Goal: Find specific page/section: Find specific page/section

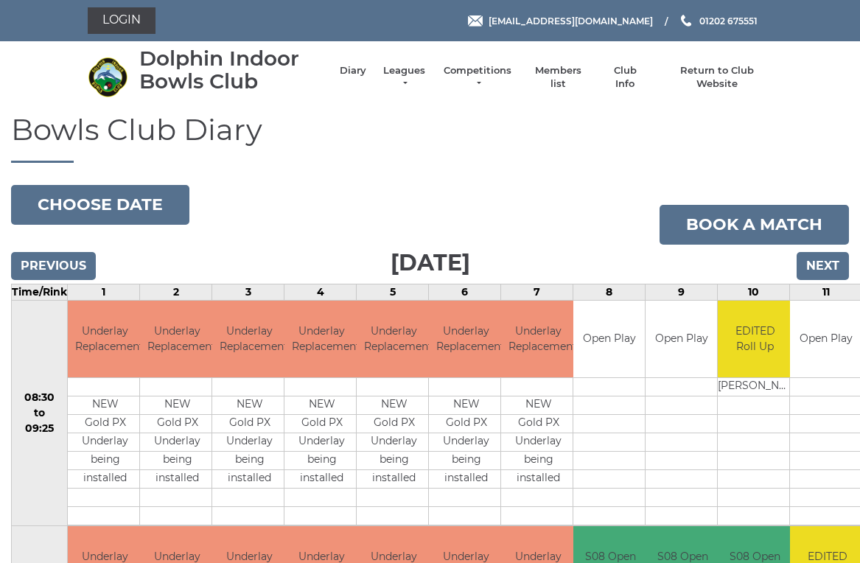
click at [131, 245] on h3 "Friday 15th August 2025" at bounding box center [430, 263] width 838 height 36
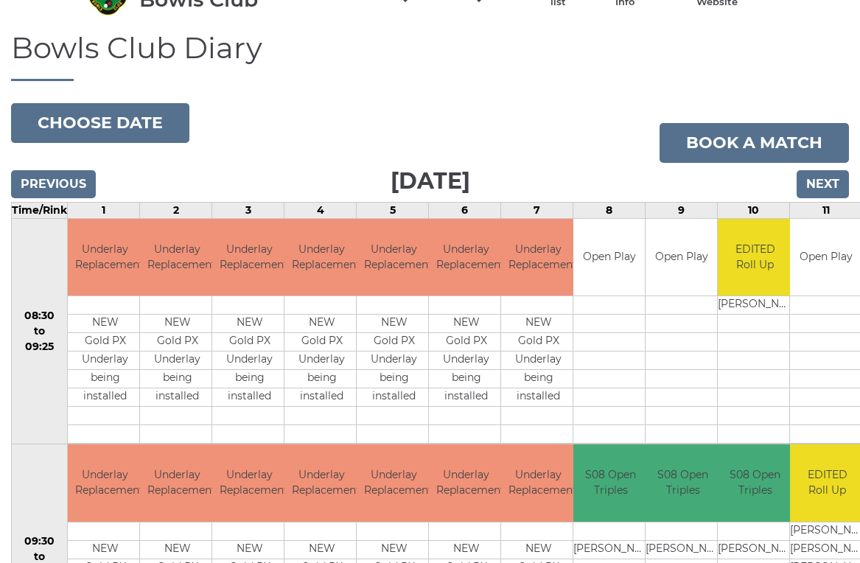
scroll to position [82, 0]
click at [136, 120] on button "Choose date" at bounding box center [100, 123] width 178 height 40
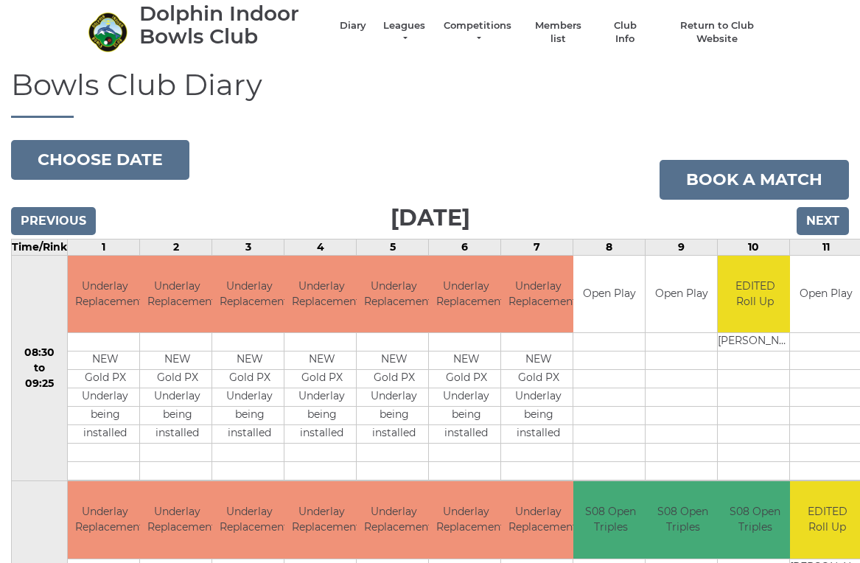
scroll to position [0, 0]
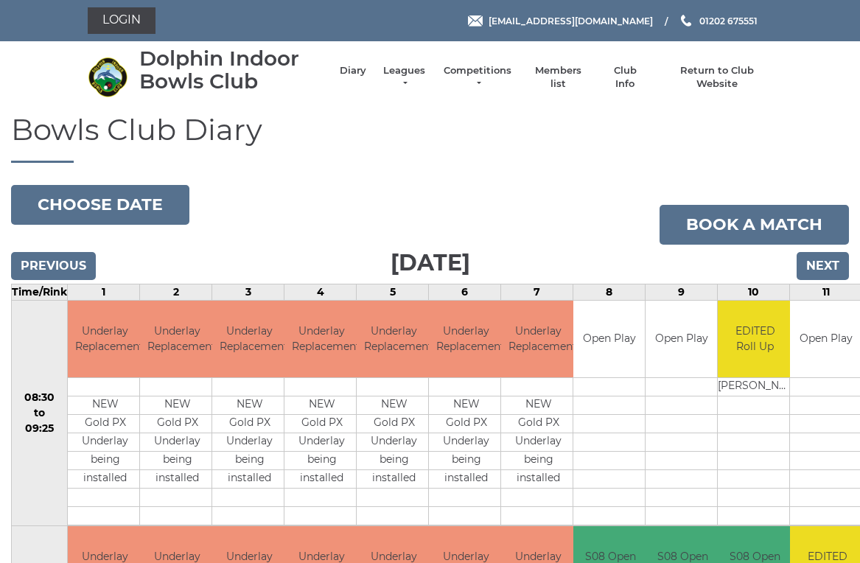
click at [111, 195] on button "Choose date" at bounding box center [100, 205] width 178 height 40
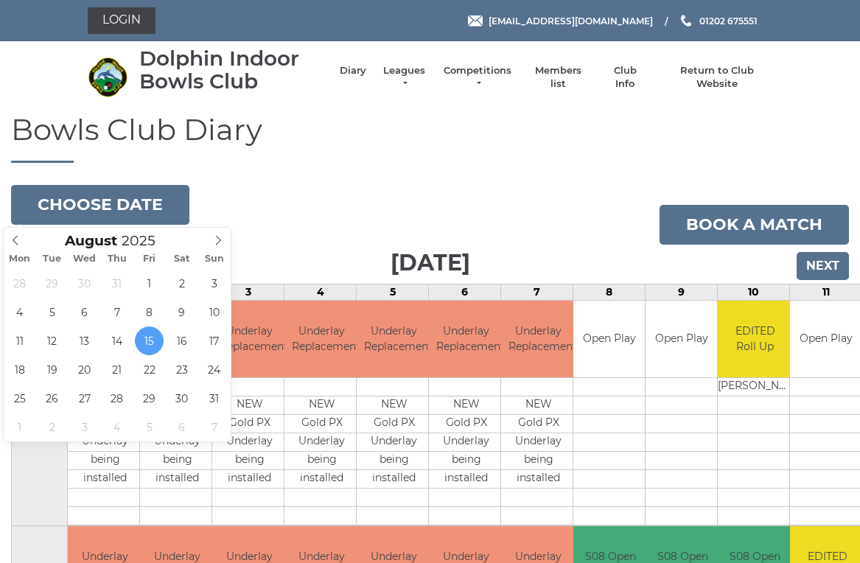
type input "2025-08-13"
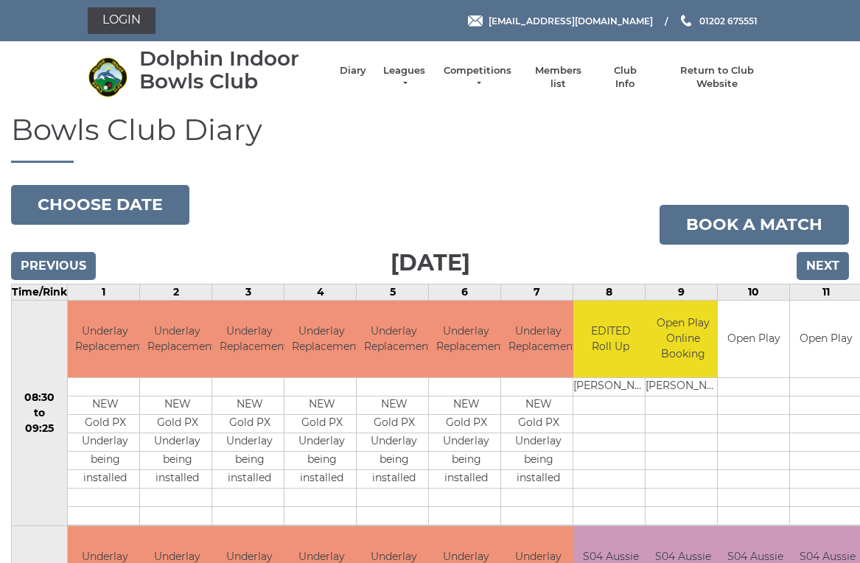
click at [826, 269] on input "Next" at bounding box center [823, 266] width 52 height 28
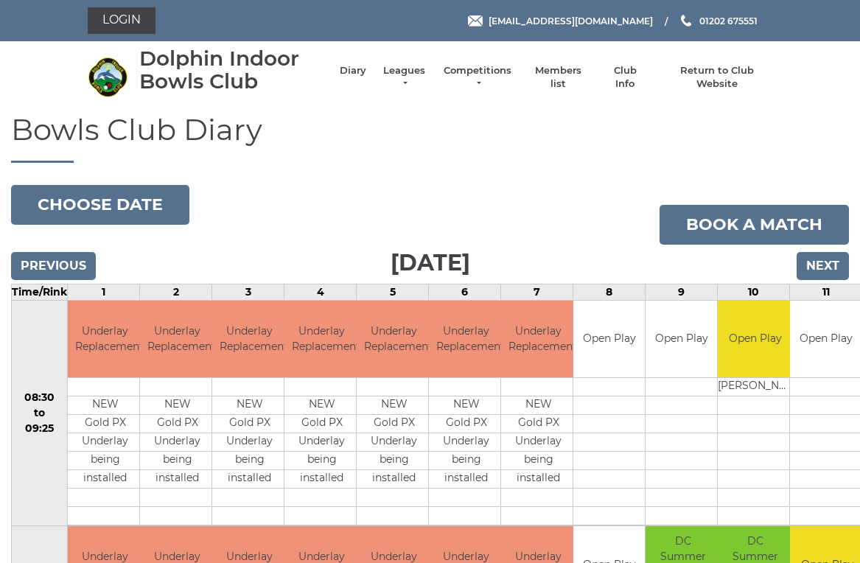
click at [417, 77] on link "Leagues" at bounding box center [404, 77] width 46 height 27
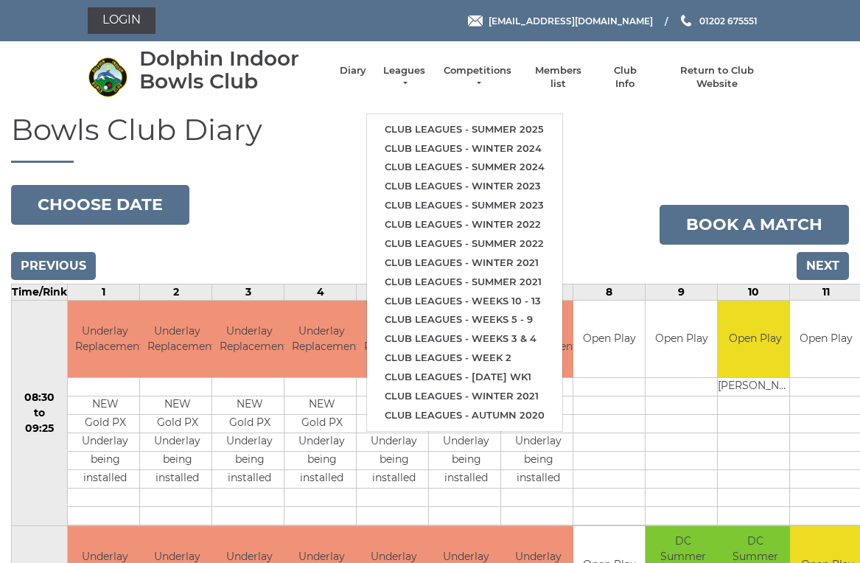
click at [509, 83] on link "Competitions" at bounding box center [477, 77] width 71 height 27
